Goal: Check status: Check status

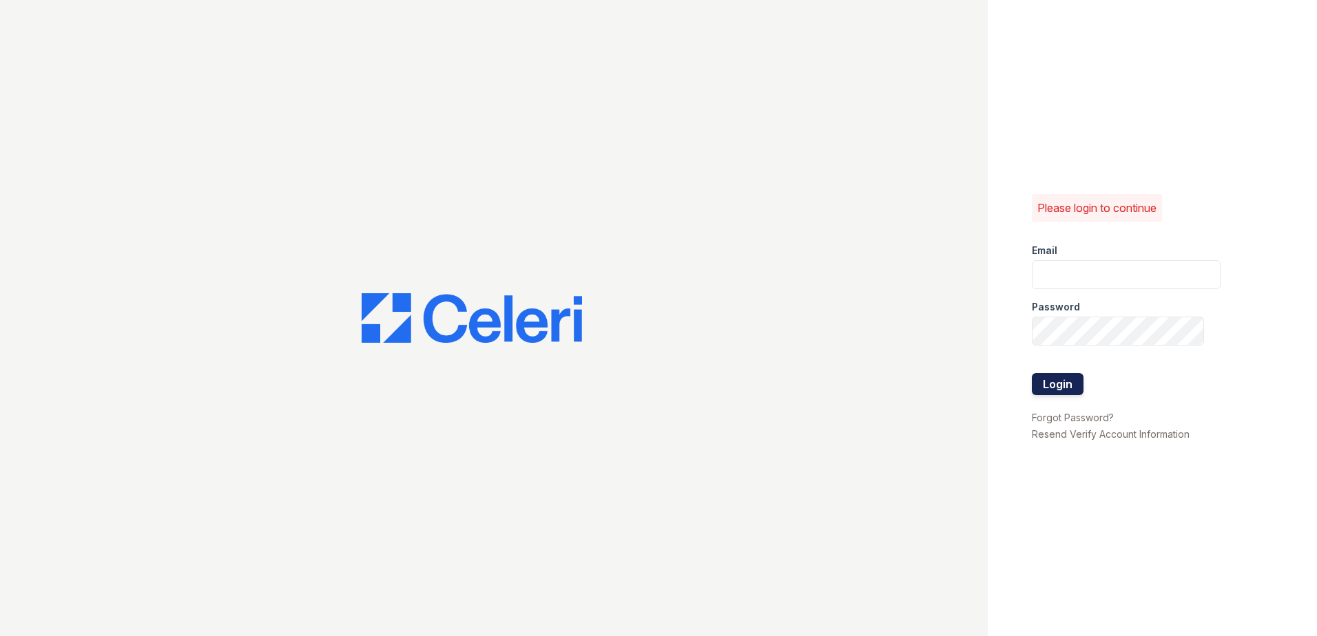
type input "arrivebrentwood@trinity-pm.com"
click at [1044, 376] on button "Login" at bounding box center [1058, 384] width 52 height 22
